Goal: Use online tool/utility: Utilize a website feature to perform a specific function

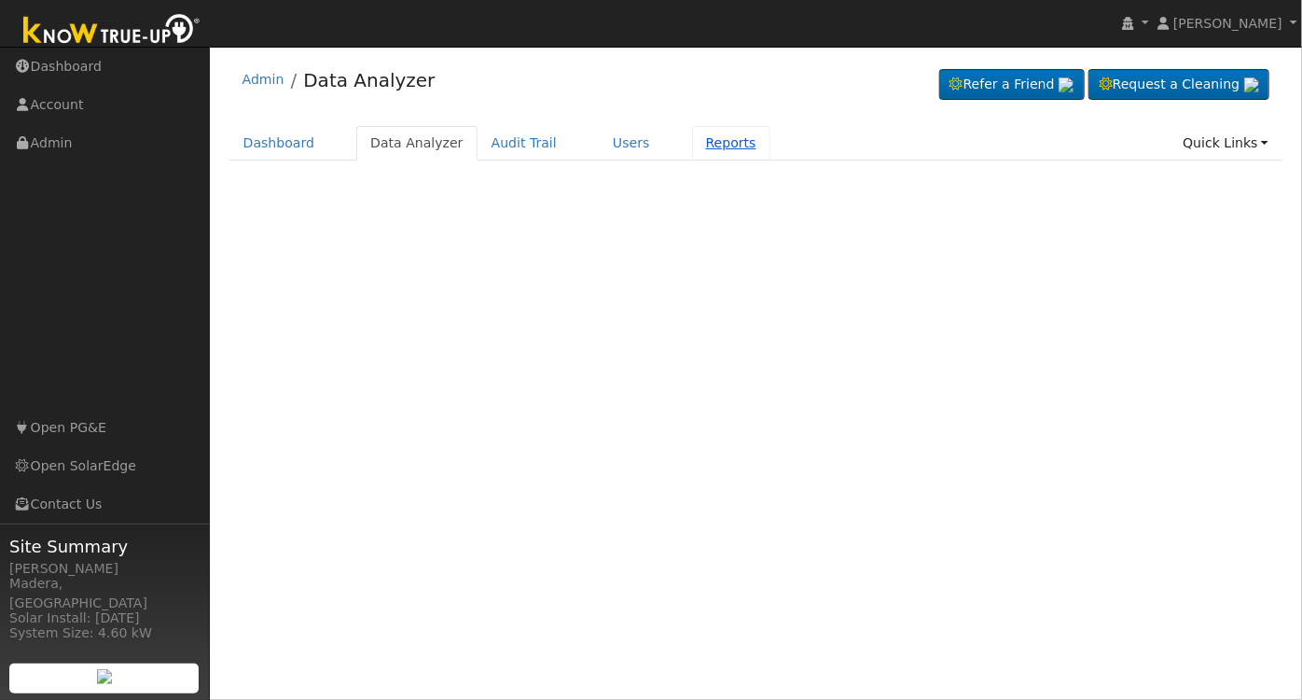
drag, startPoint x: 700, startPoint y: 137, endPoint x: 686, endPoint y: 135, distance: 15.0
click at [701, 135] on link "Reports" at bounding box center [731, 143] width 78 height 35
click at [704, 162] on div "Dashboard Data Analyzer Audit Trail Users Reports Quick Links Quick Add Quick C…" at bounding box center [756, 152] width 1054 height 53
click at [699, 136] on link "Reports" at bounding box center [731, 143] width 78 height 35
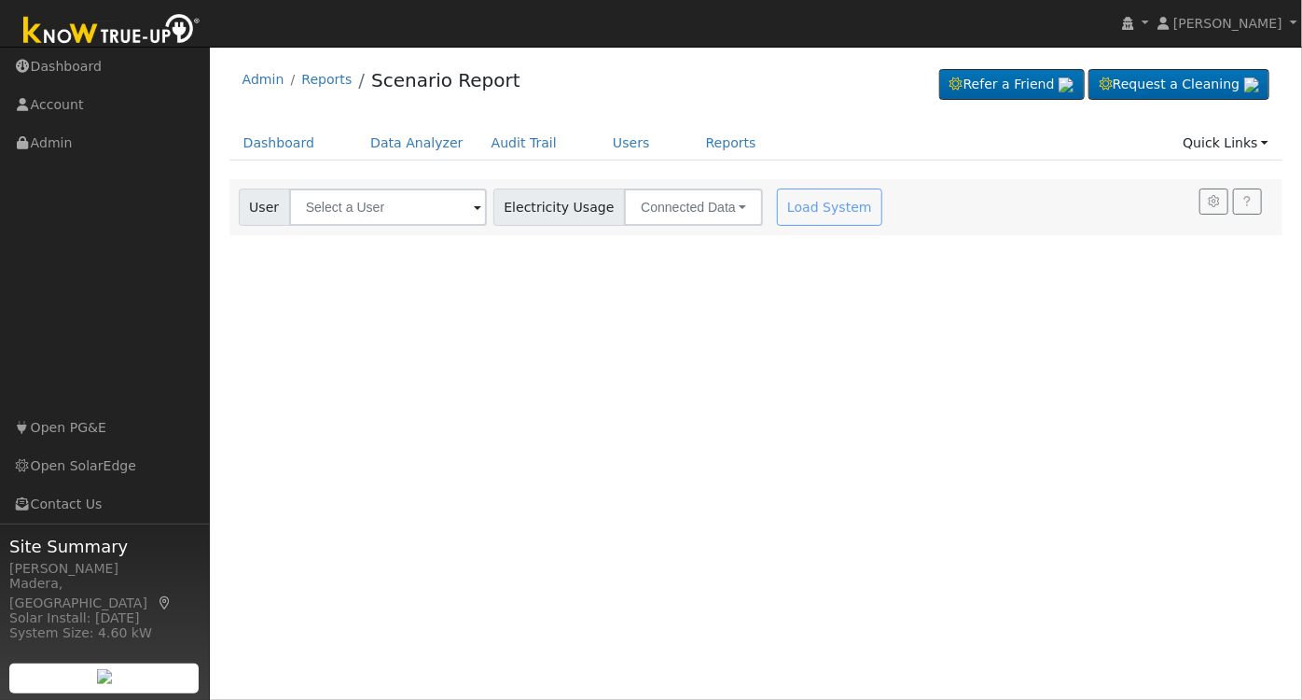
click at [748, 340] on div "User Profile First name Last name Email Email Notifications No Emails No Emails…" at bounding box center [756, 373] width 1092 height 653
click at [416, 198] on input "text" at bounding box center [388, 206] width 198 height 37
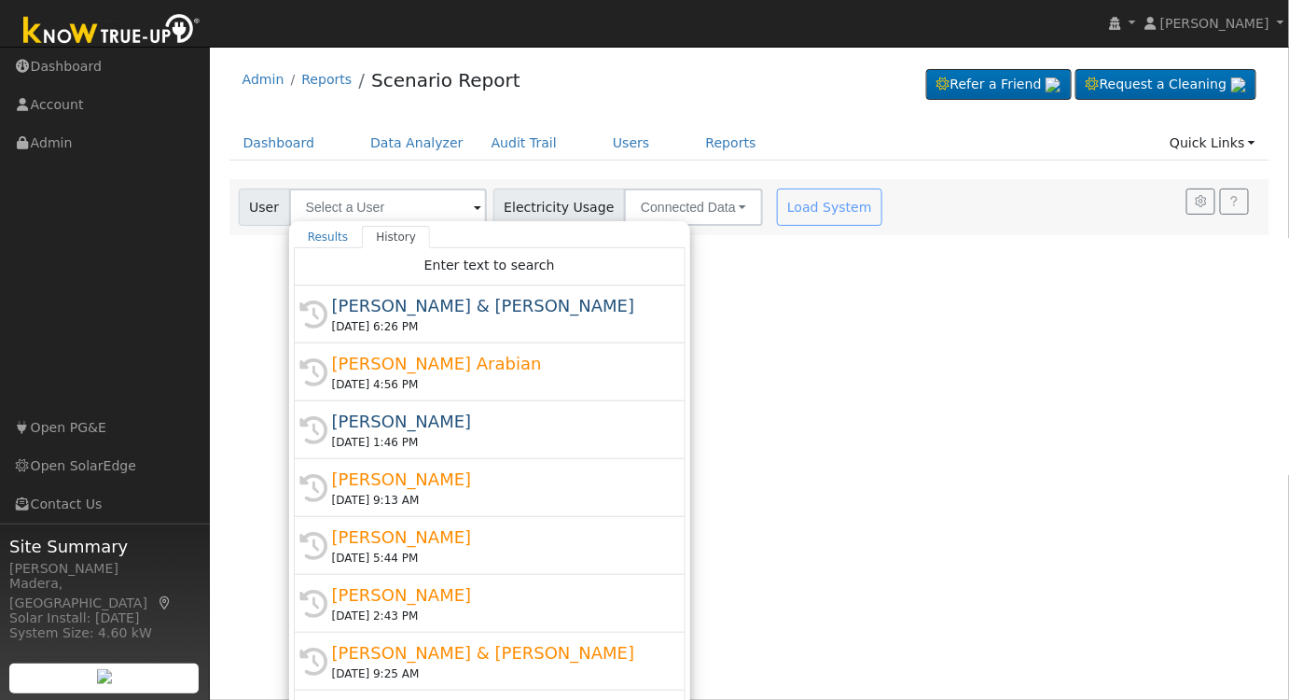
click at [362, 371] on div "[PERSON_NAME] Arabian" at bounding box center [498, 363] width 332 height 25
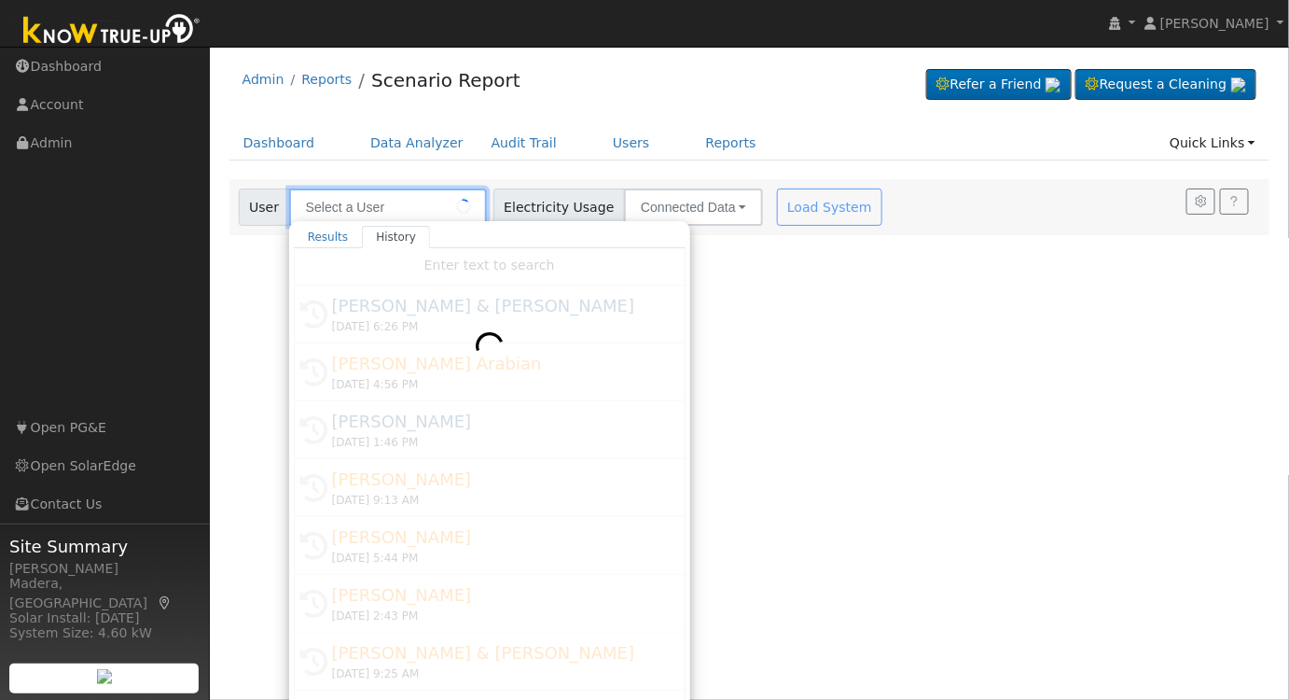
type input "[PERSON_NAME] Arabian"
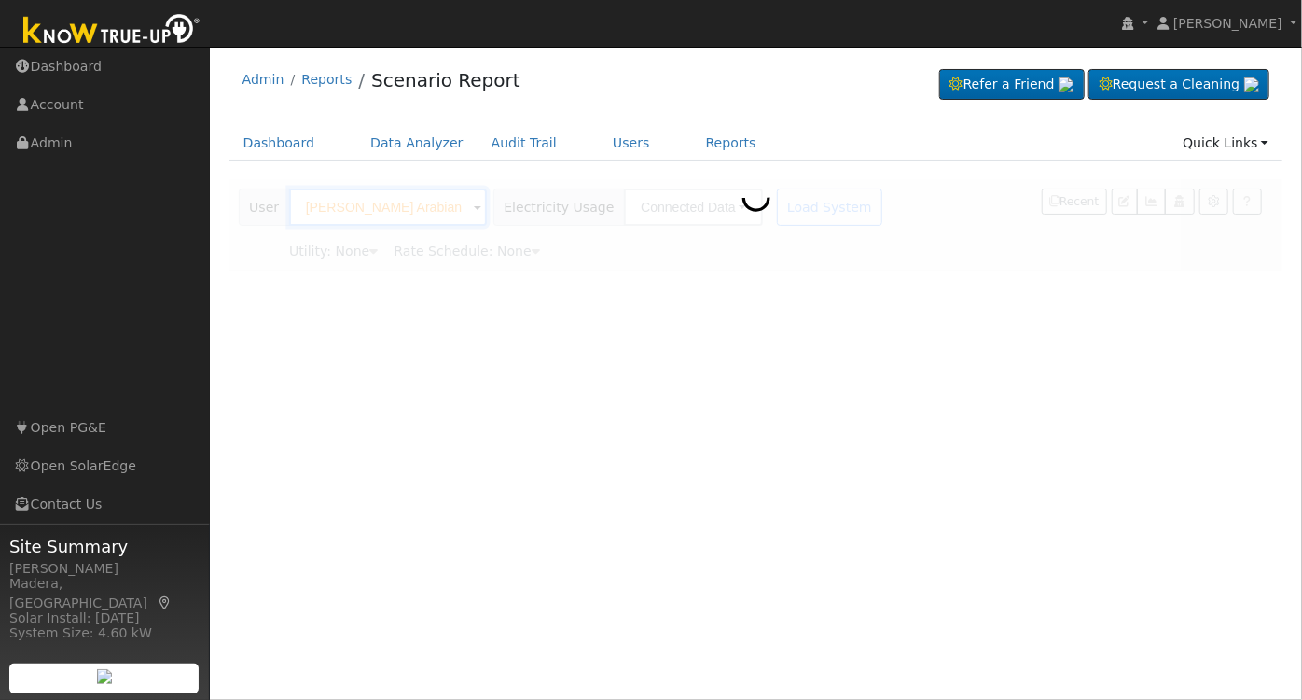
type input "Pacific Gas & Electric"
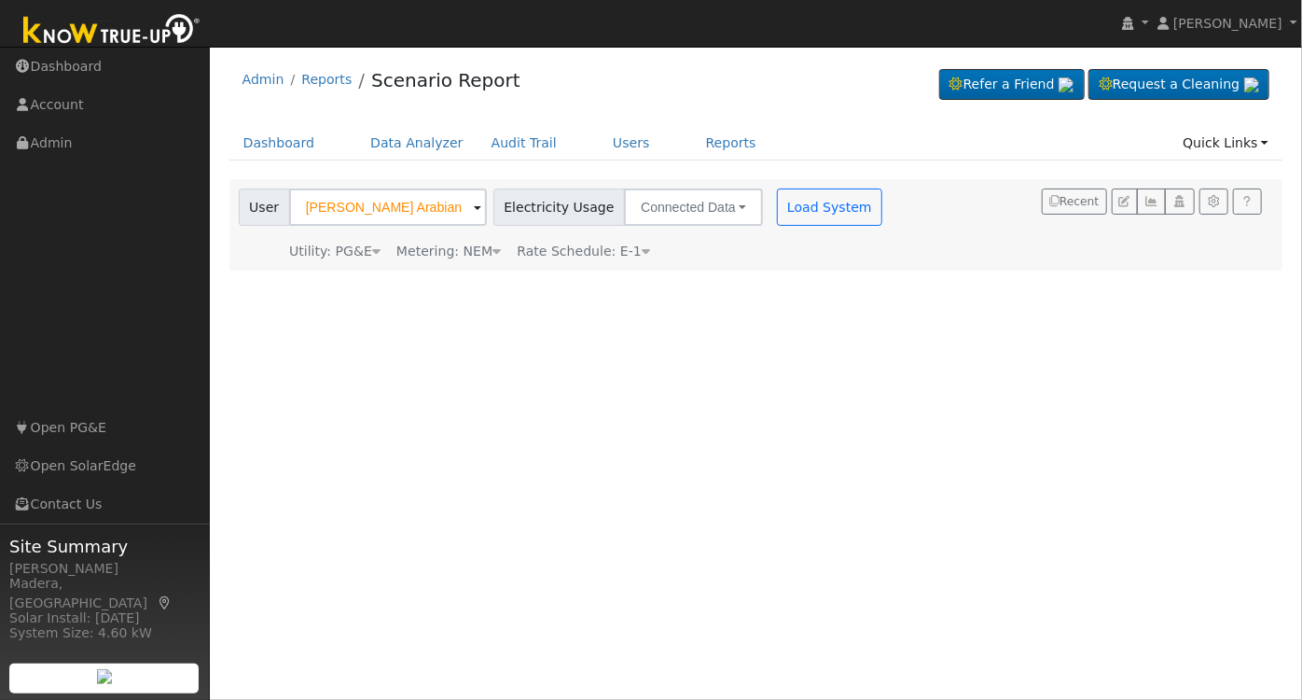
click at [553, 255] on span "Rate Schedule: E-1" at bounding box center [583, 250] width 133 height 15
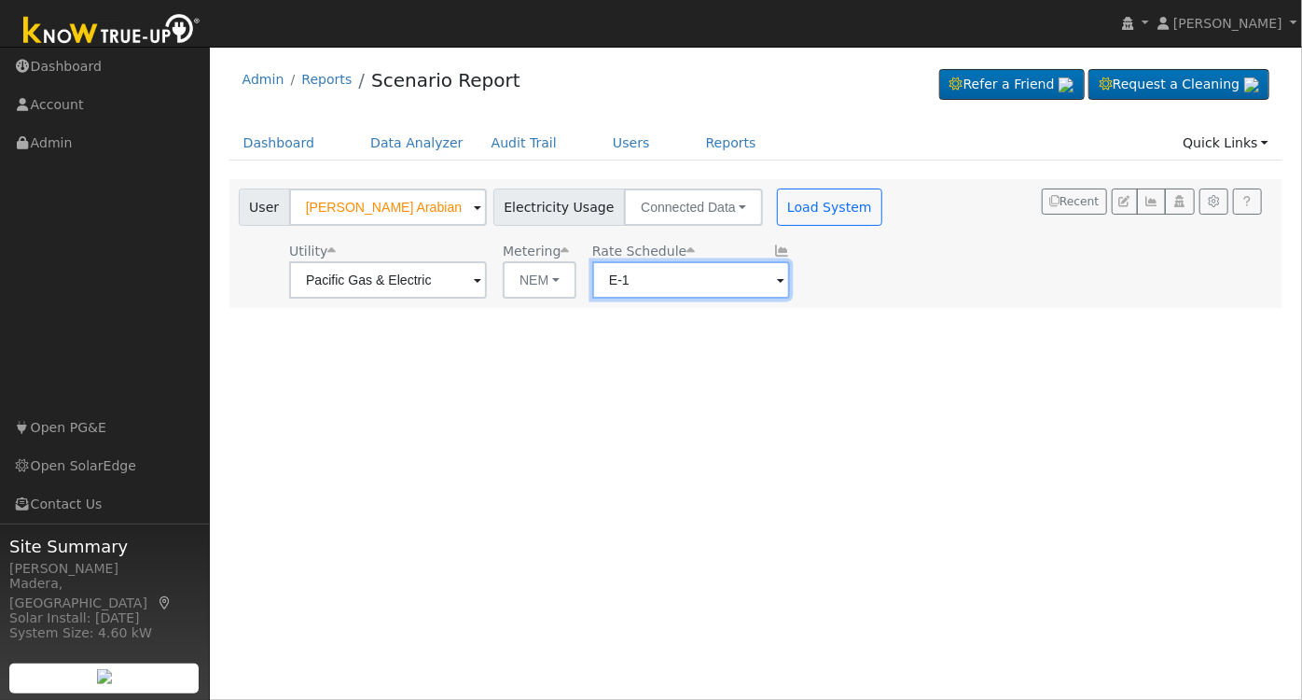
click at [691, 281] on input "E-1" at bounding box center [691, 279] width 198 height 37
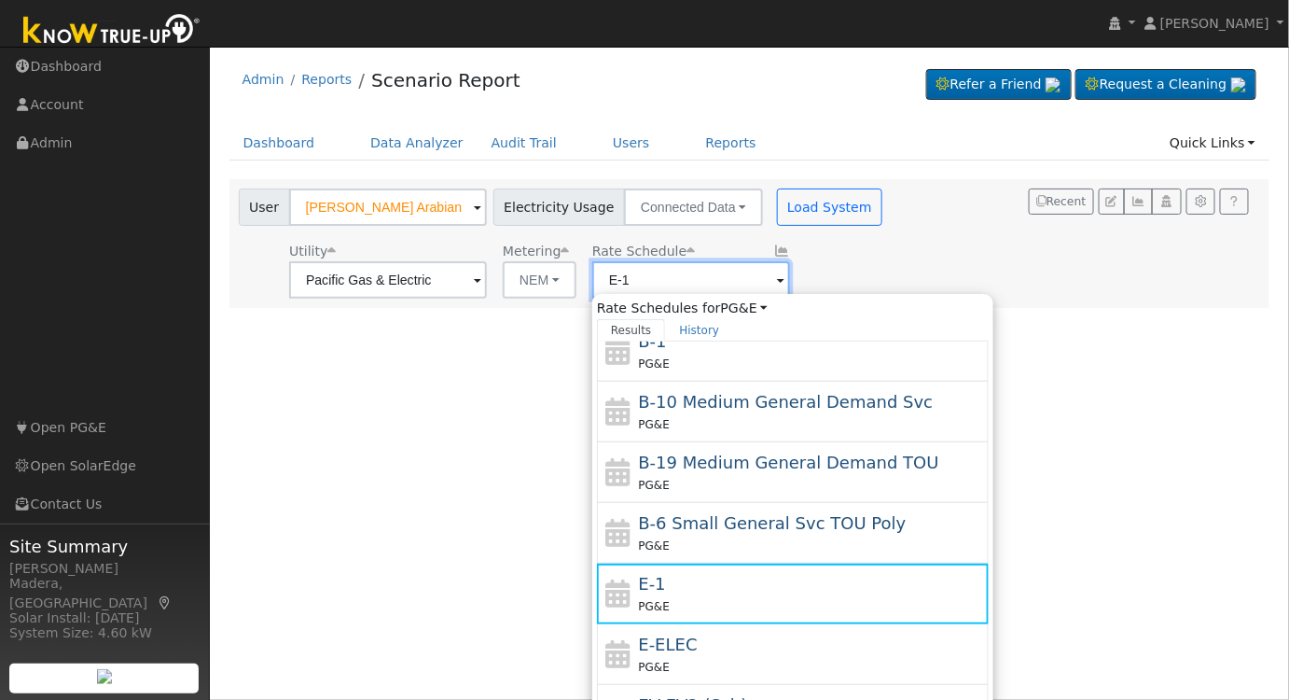
scroll to position [322, 0]
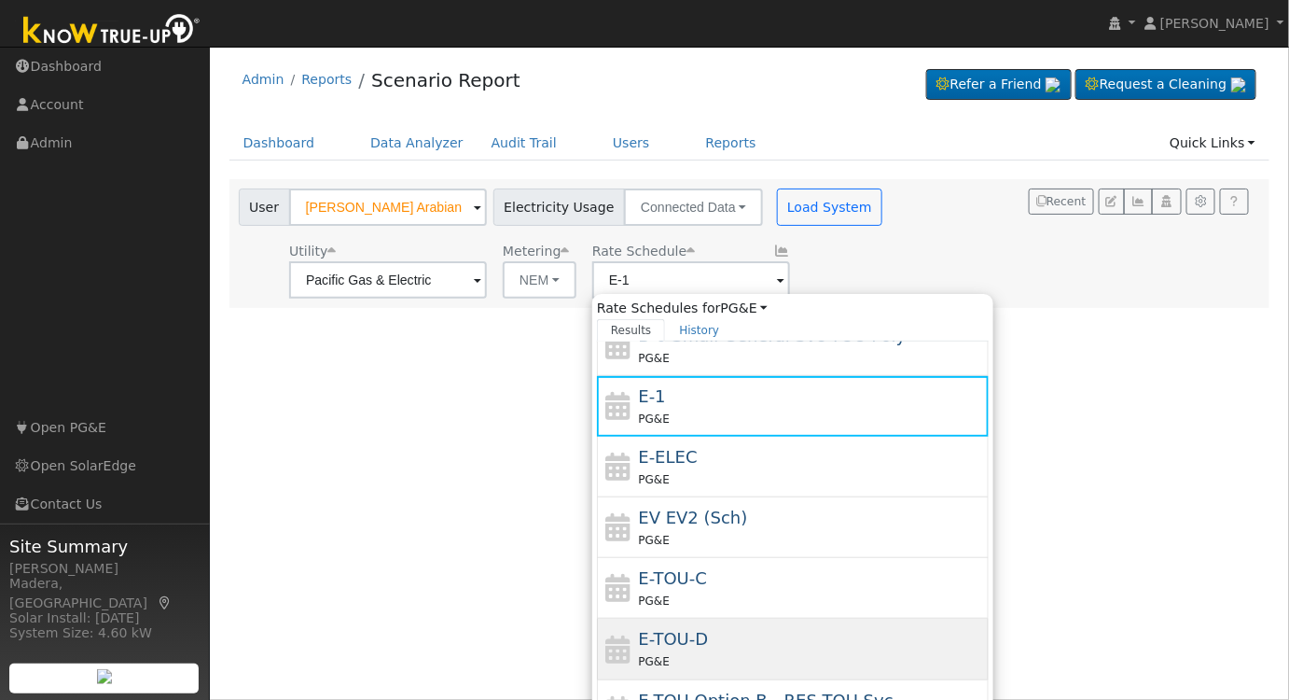
click at [694, 638] on span "E-TOU-D" at bounding box center [674, 639] width 70 height 20
type input "E-TOU-D"
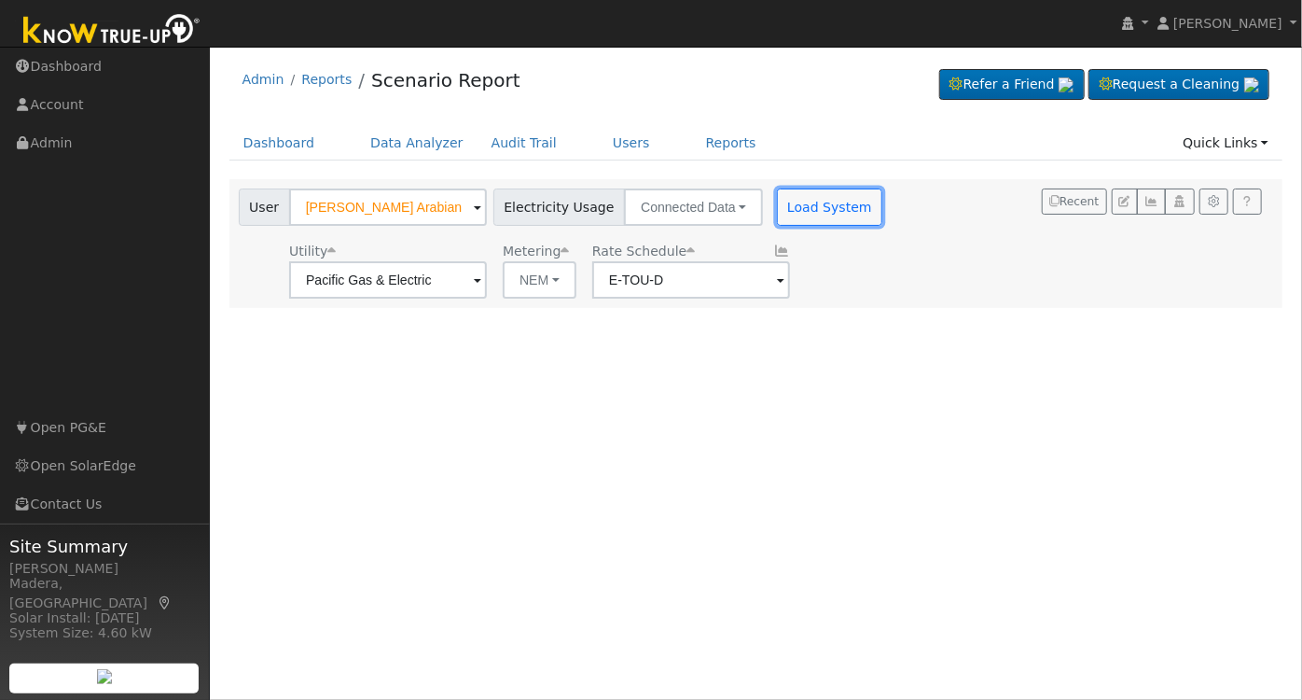
click at [796, 209] on button "Load System" at bounding box center [830, 206] width 106 height 37
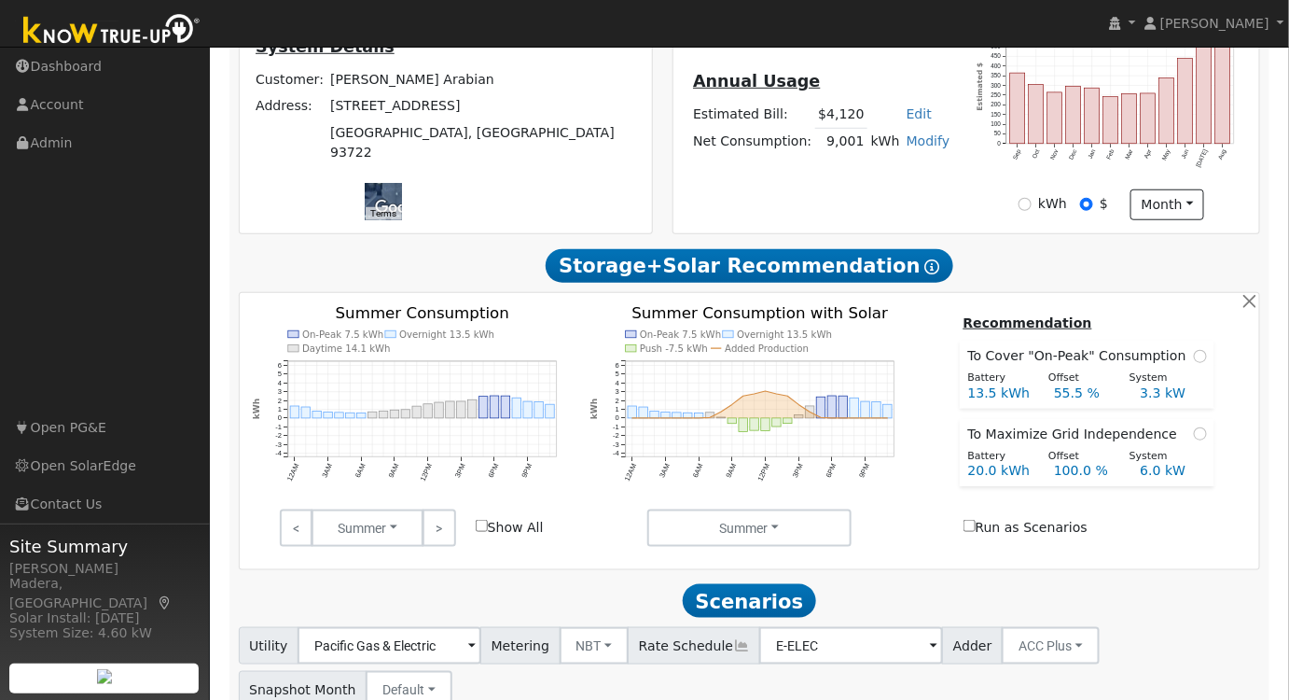
scroll to position [572, 0]
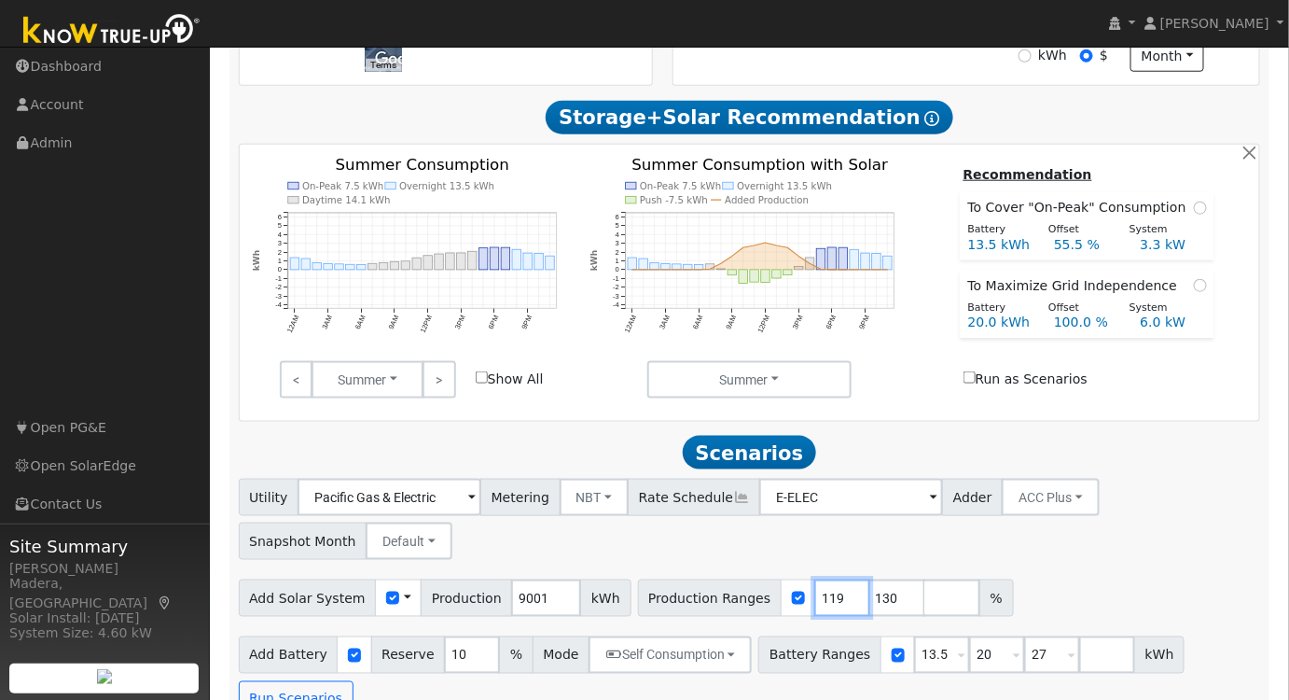
click at [815, 609] on input "119" at bounding box center [842, 597] width 56 height 37
click at [815, 609] on input "118" at bounding box center [842, 597] width 56 height 37
click at [815, 609] on input "117" at bounding box center [842, 597] width 56 height 37
click at [815, 609] on input "116" at bounding box center [842, 597] width 56 height 37
click at [815, 609] on input "115" at bounding box center [842, 597] width 56 height 37
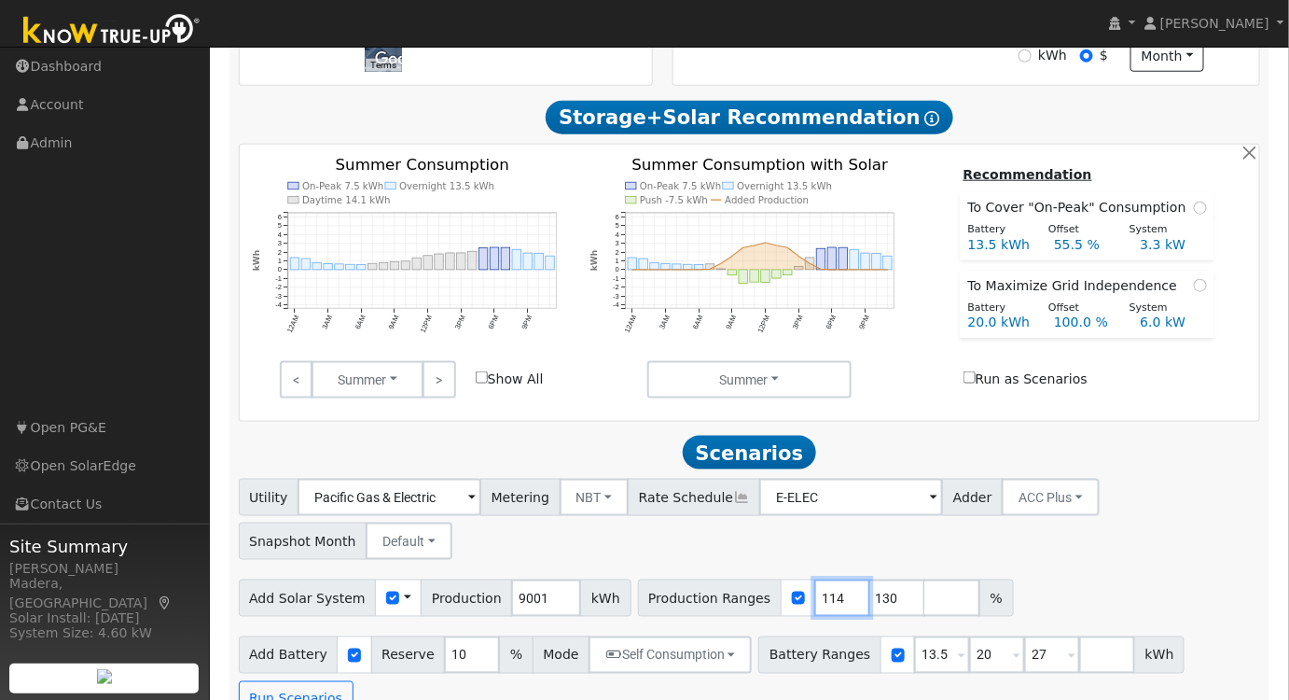
click at [815, 609] on input "114" at bounding box center [842, 597] width 56 height 37
click at [815, 609] on input "113" at bounding box center [842, 597] width 56 height 37
click at [815, 609] on input "112" at bounding box center [842, 597] width 56 height 37
click at [815, 609] on input "111" at bounding box center [842, 597] width 56 height 37
click at [815, 609] on input "110" at bounding box center [842, 597] width 56 height 37
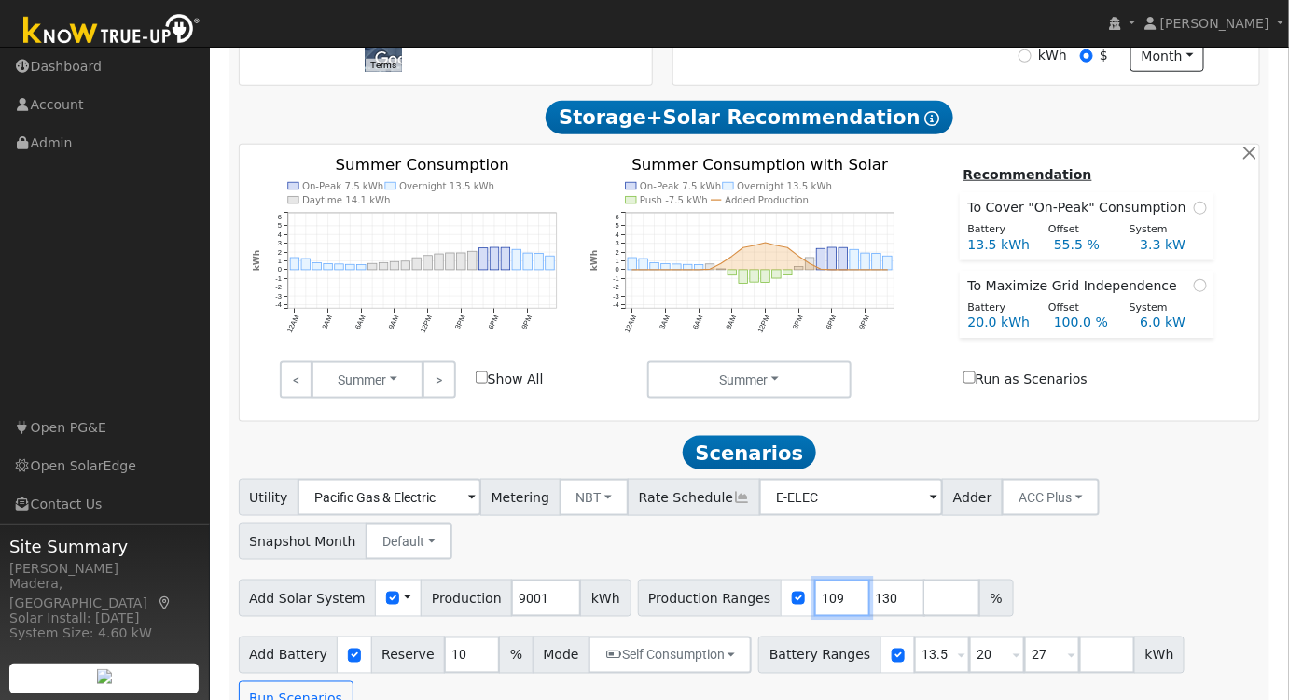
click at [815, 609] on input "109" at bounding box center [842, 597] width 56 height 37
click at [815, 609] on input "108" at bounding box center [842, 597] width 56 height 37
click at [815, 609] on input "107" at bounding box center [842, 597] width 56 height 37
click at [815, 609] on input "106" at bounding box center [842, 597] width 56 height 37
click at [815, 609] on input "105" at bounding box center [842, 597] width 56 height 37
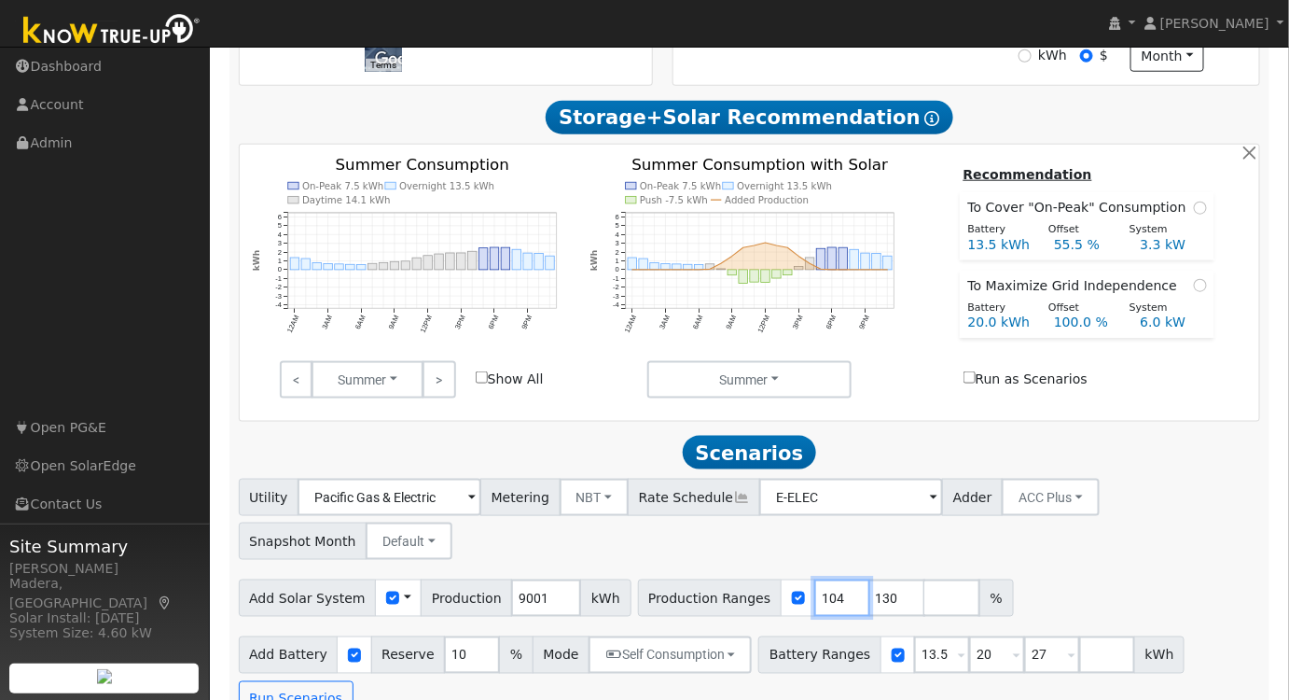
click at [815, 609] on input "104" at bounding box center [842, 597] width 56 height 37
type input "103"
click at [815, 609] on input "103" at bounding box center [842, 597] width 56 height 37
click at [880, 554] on div "Utility Pacific Gas & Electric Metering NBT NEM NBT Rate Schedule E-ELEC Adder …" at bounding box center [749, 516] width 1029 height 88
drag, startPoint x: 863, startPoint y: 603, endPoint x: 758, endPoint y: 606, distance: 104.5
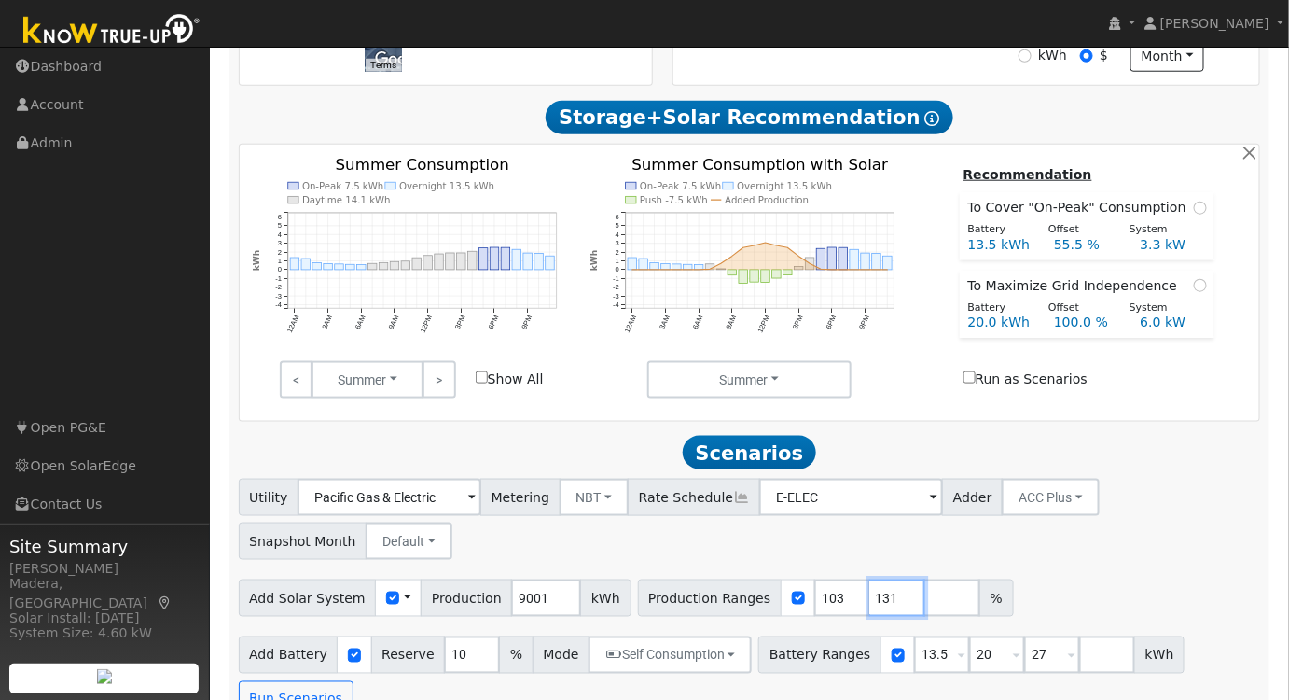
type input "131"
click at [869, 606] on input "131" at bounding box center [897, 597] width 56 height 37
drag, startPoint x: 860, startPoint y: 599, endPoint x: 661, endPoint y: 616, distance: 199.4
click at [661, 616] on div "Production Ranges 103 131 %" at bounding box center [826, 597] width 376 height 37
drag, startPoint x: 918, startPoint y: 659, endPoint x: 765, endPoint y: 665, distance: 153.1
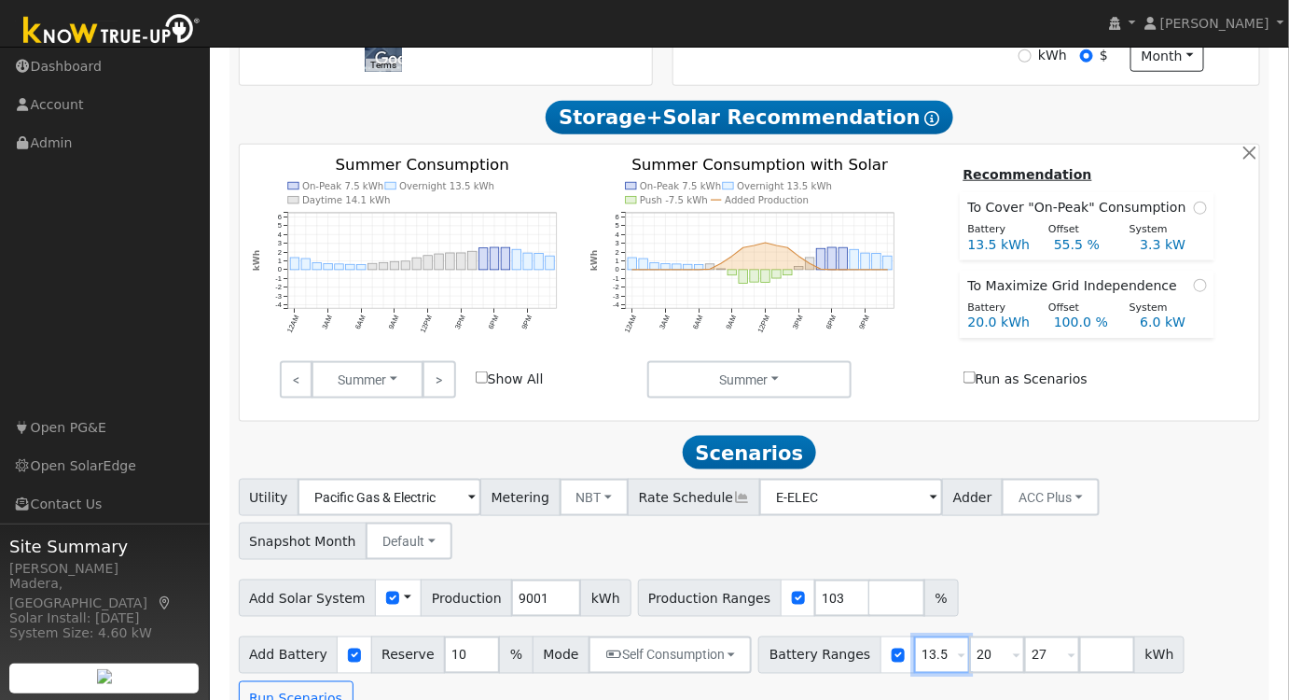
click at [765, 665] on div "Battery Ranges 13.5 Overrides Reserve % Mode None None Self Consumption Peak Sa…" at bounding box center [971, 654] width 426 height 37
type input "15"
drag, startPoint x: 1024, startPoint y: 654, endPoint x: 870, endPoint y: 685, distance: 156.9
click at [871, 685] on div "Scenario Report Powered by Know True-Up ® Energy Consumption Overview Show Help…" at bounding box center [749, 213] width 1041 height 1028
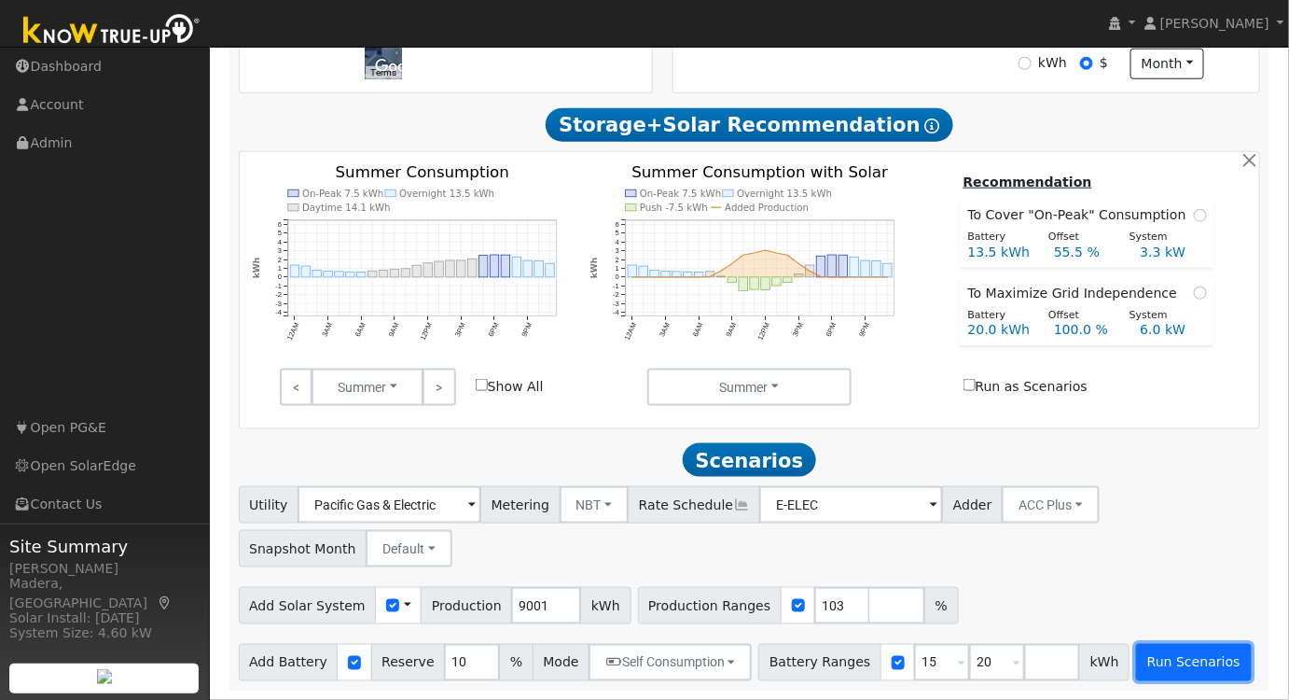
click at [1136, 653] on button "Run Scenarios" at bounding box center [1193, 662] width 115 height 37
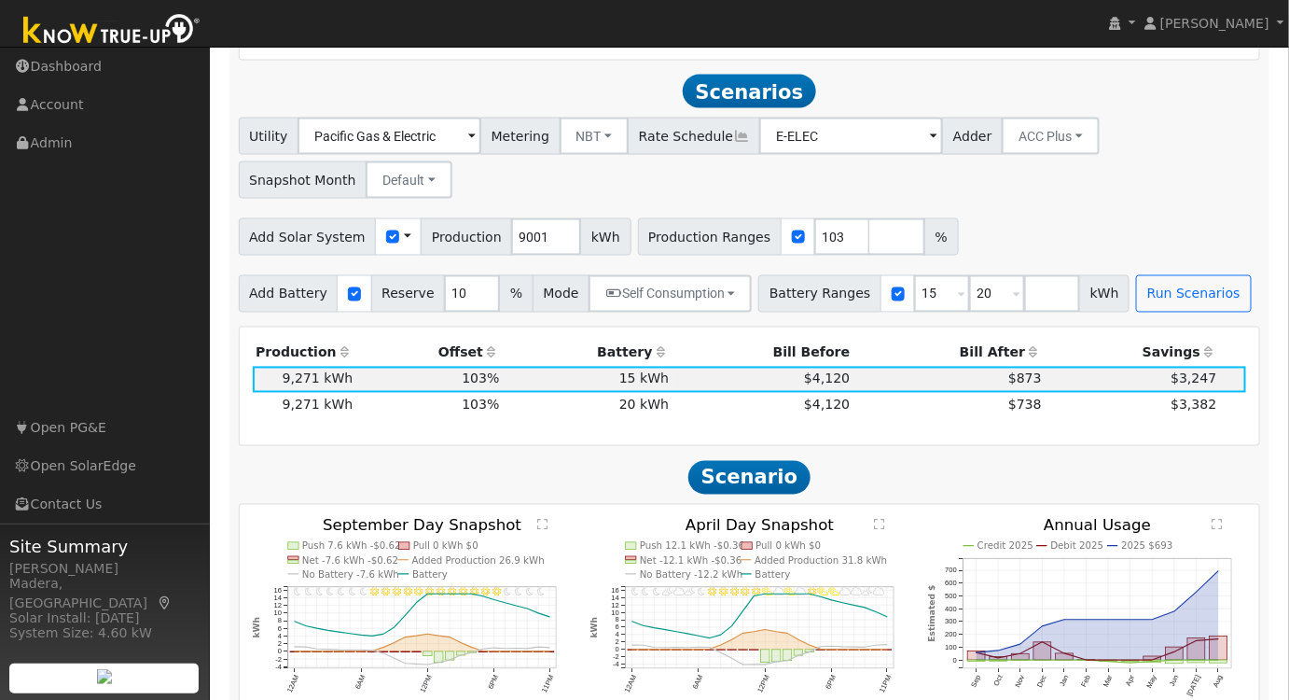
scroll to position [957, 0]
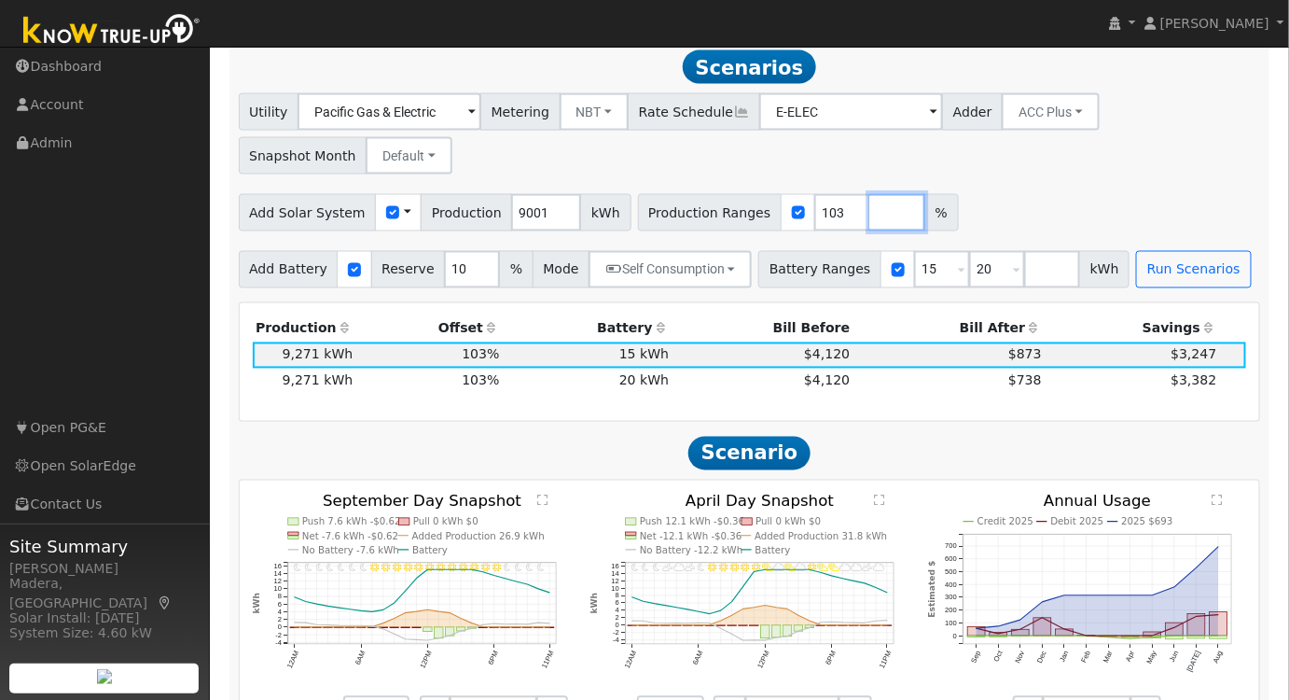
click at [869, 224] on input "number" at bounding box center [897, 212] width 56 height 37
type input "114"
click at [1069, 202] on div "Add Solar System Use CSV Data Production 9001 kWh Production Ranges 103 114 %" at bounding box center [749, 209] width 1029 height 44
click at [1136, 271] on button "Run Scenarios" at bounding box center [1193, 269] width 115 height 37
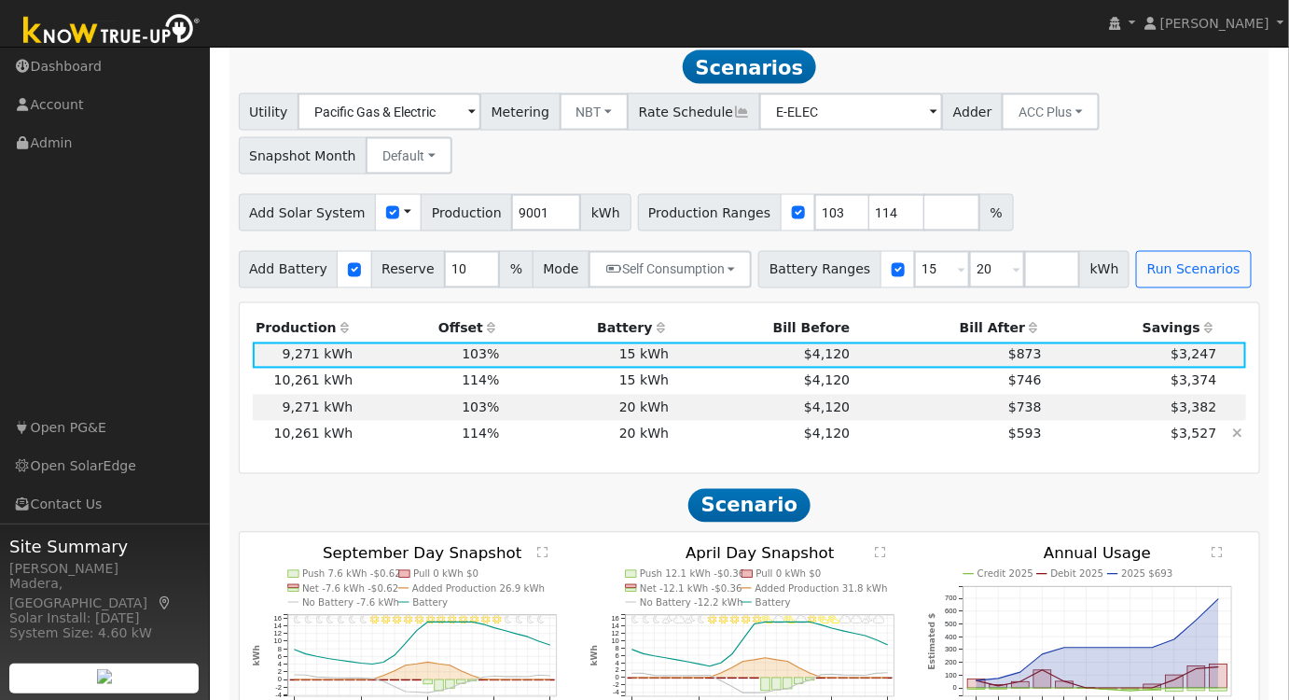
click at [714, 439] on td "$4,120" at bounding box center [762, 434] width 181 height 26
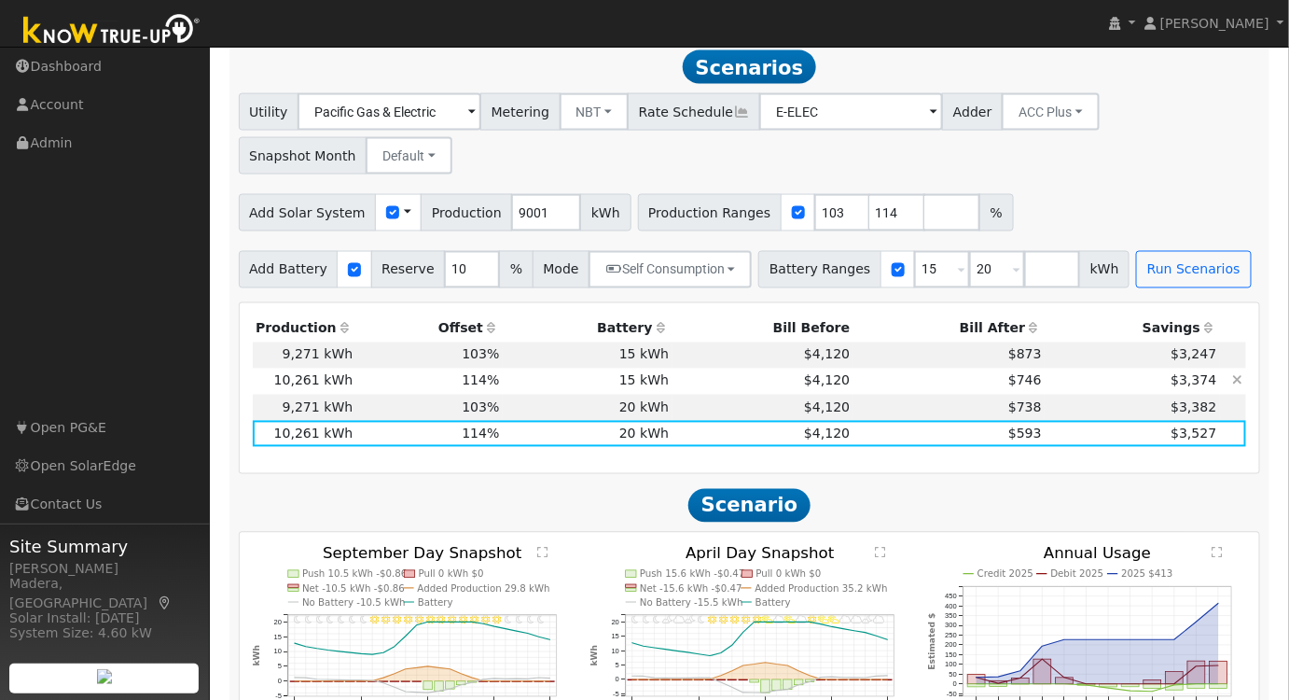
click at [735, 381] on td "$4,120" at bounding box center [762, 381] width 181 height 26
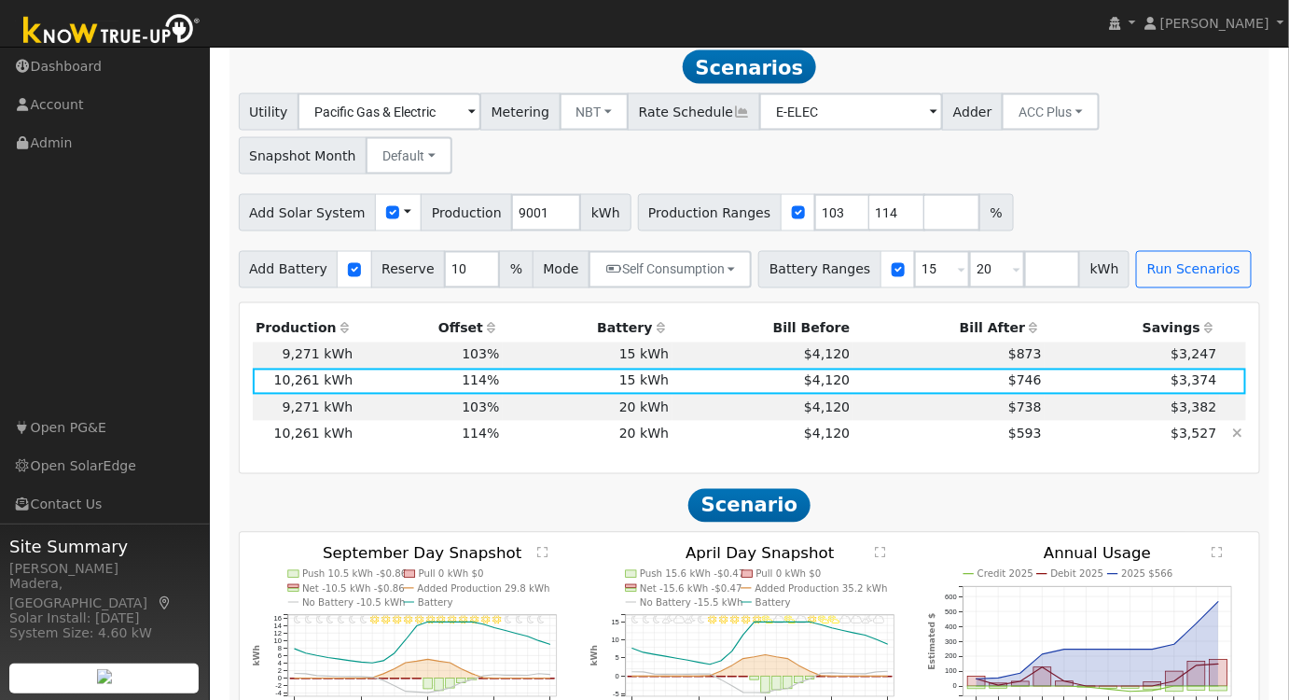
click at [739, 441] on td "$4,120" at bounding box center [762, 434] width 181 height 26
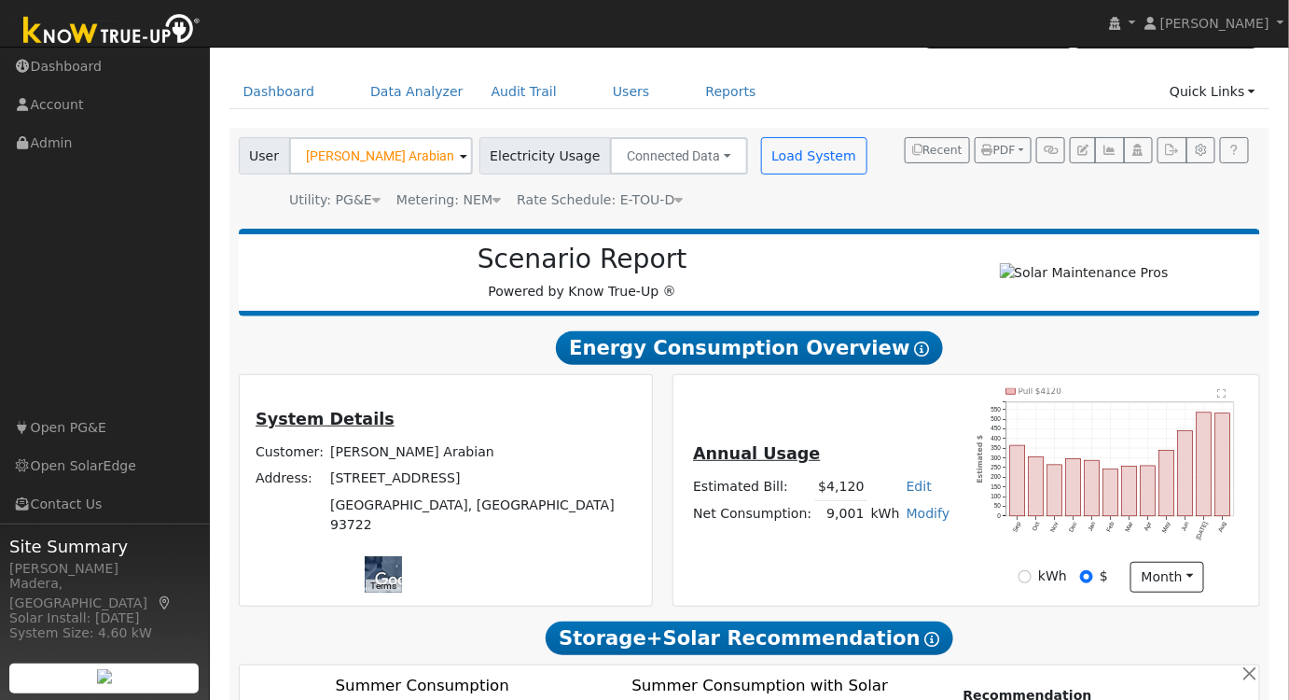
scroll to position [0, 0]
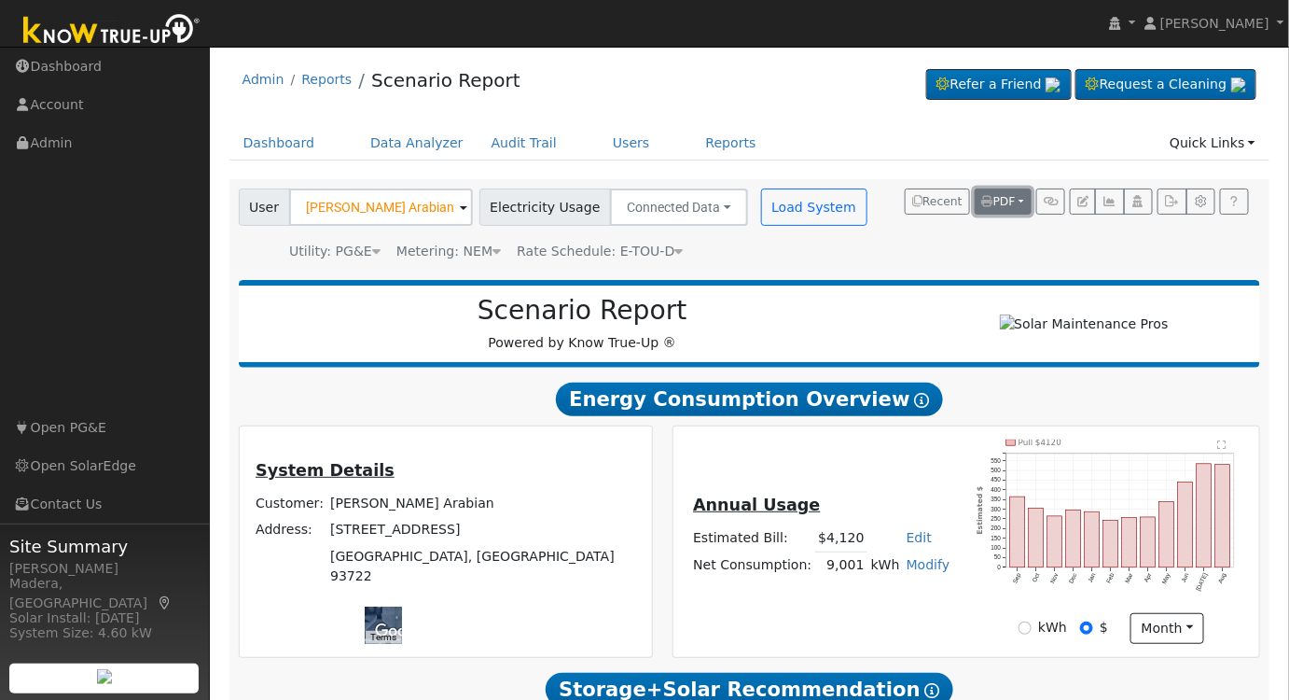
click at [1002, 201] on span "PDF" at bounding box center [999, 201] width 34 height 13
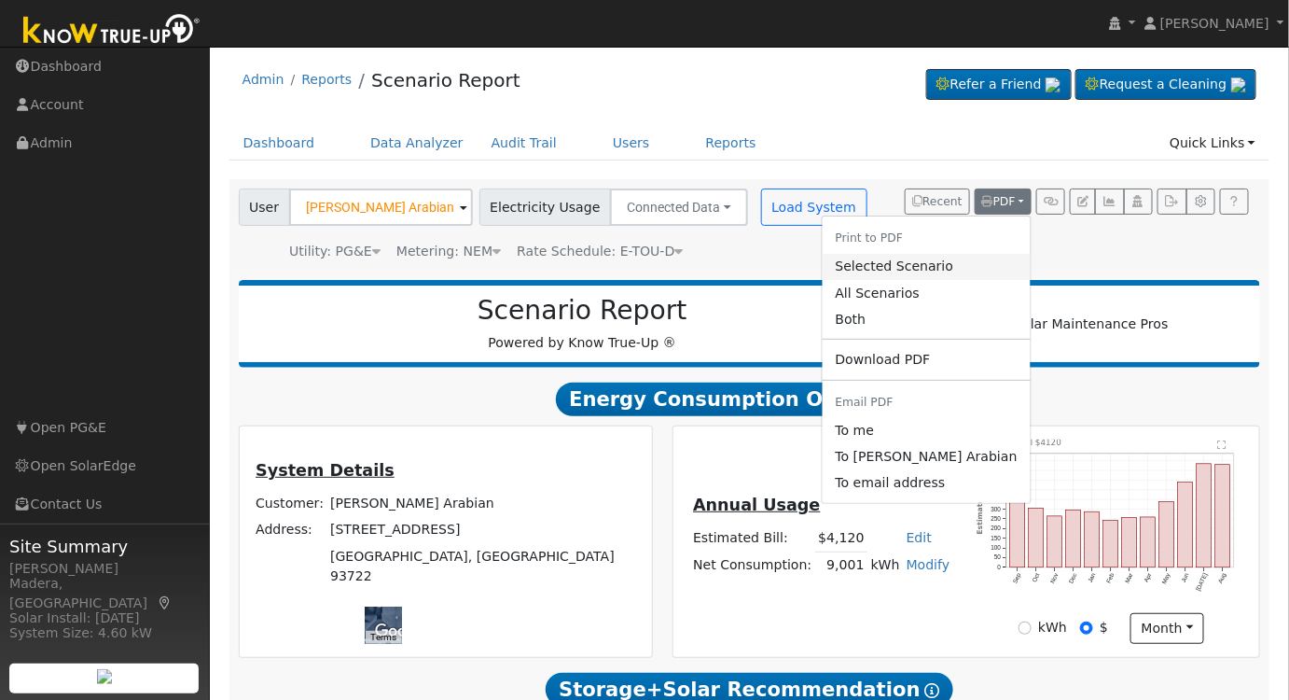
click at [965, 269] on link "Selected Scenario" at bounding box center [927, 267] width 208 height 26
